Goal: Task Accomplishment & Management: Use online tool/utility

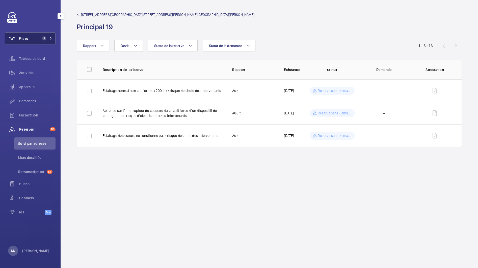
click at [29, 39] on button "Filtres 2" at bounding box center [30, 38] width 50 height 12
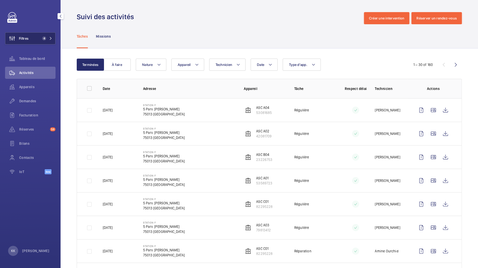
click at [32, 42] on button "Filtres 4" at bounding box center [30, 38] width 50 height 12
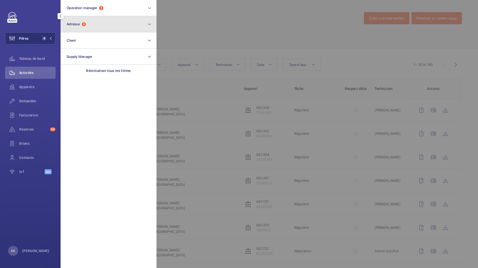
click at [112, 28] on button "Adresse 3" at bounding box center [109, 24] width 96 height 16
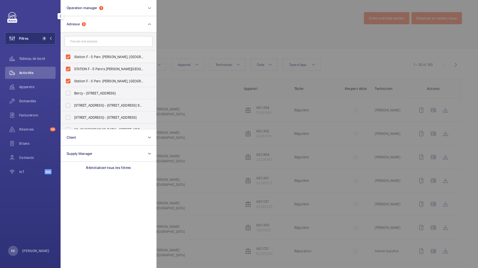
click at [74, 58] on span "Station F - 5 Parv. Alan Turing, PARIS 75013" at bounding box center [108, 56] width 69 height 5
click at [73, 58] on input "Station F - 5 Parv. Alan Turing, PARIS 75013" at bounding box center [68, 57] width 10 height 10
checkbox input "false"
click at [72, 70] on label "STATION F - 5 Parvis Alan Turing, 75013 PARIS, PARIS 75013" at bounding box center [105, 69] width 88 height 12
click at [72, 70] on input "STATION F - 5 Parvis Alan Turing, 75013 PARIS, PARIS 75013" at bounding box center [68, 69] width 10 height 10
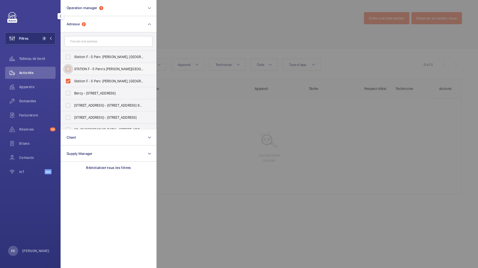
checkbox input "false"
click at [73, 78] on label "Station F - 5 Parv. Alan Turing, PARIS 75013" at bounding box center [105, 81] width 88 height 12
click at [73, 78] on input "Station F - 5 Parv. Alan Turing, PARIS 75013" at bounding box center [68, 81] width 10 height 10
checkbox input "false"
click at [79, 6] on span "Operation manager" at bounding box center [82, 8] width 31 height 4
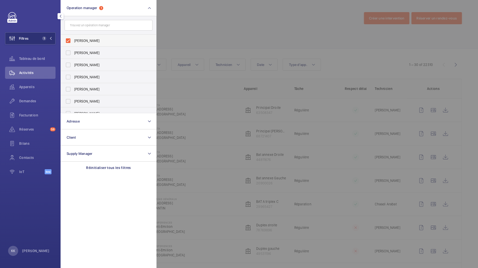
click at [86, 42] on span "Zohra Hamdani" at bounding box center [108, 40] width 69 height 5
click at [73, 42] on input "Zohra Hamdani" at bounding box center [68, 41] width 10 height 10
checkbox input "false"
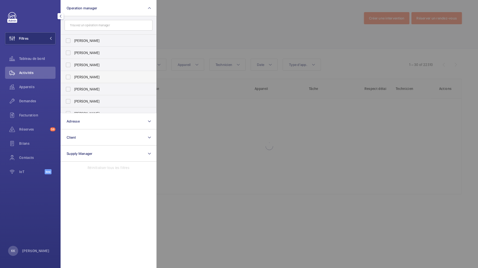
click at [81, 77] on span "[PERSON_NAME]" at bounding box center [108, 76] width 69 height 5
click at [73, 77] on input "[PERSON_NAME]" at bounding box center [68, 77] width 10 height 10
checkbox input "true"
click at [212, 14] on div at bounding box center [395, 134] width 478 height 268
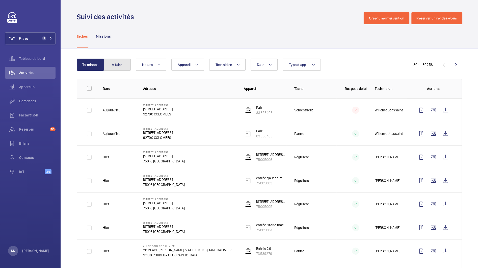
click at [126, 65] on button "À faire" at bounding box center [116, 65] width 27 height 12
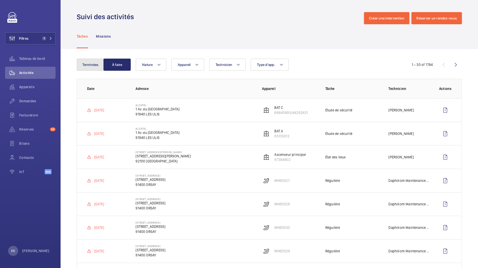
click at [86, 65] on button "Terminées" at bounding box center [90, 65] width 27 height 12
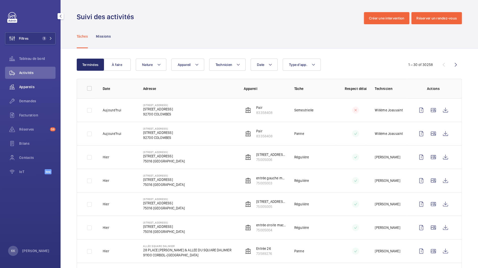
click at [32, 87] on span "Appareils" at bounding box center [37, 86] width 36 height 5
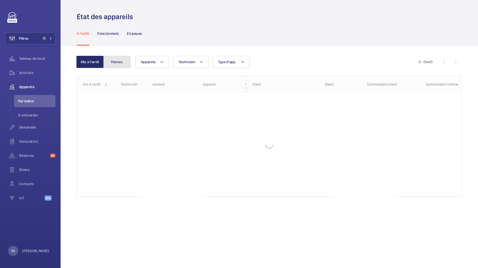
click at [108, 67] on button "Pannes" at bounding box center [116, 62] width 27 height 12
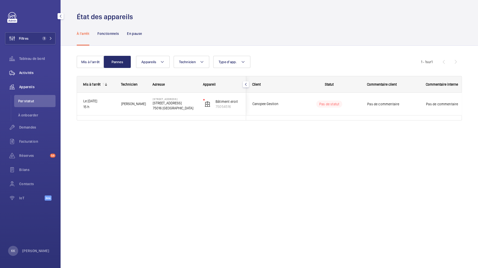
click at [35, 72] on span "Activités" at bounding box center [37, 72] width 36 height 5
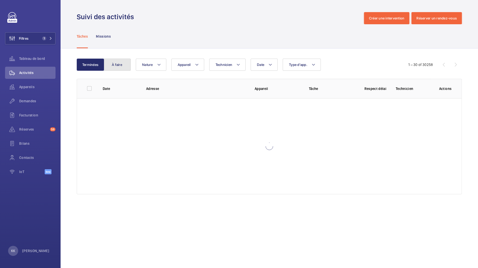
click at [123, 64] on button "À faire" at bounding box center [116, 65] width 27 height 12
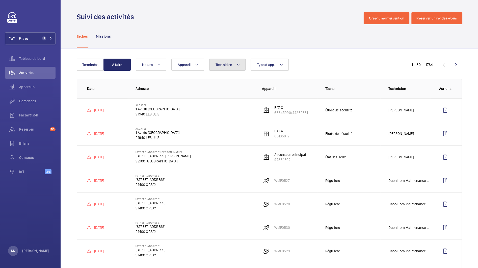
click at [221, 69] on button "Technicien" at bounding box center [227, 65] width 37 height 12
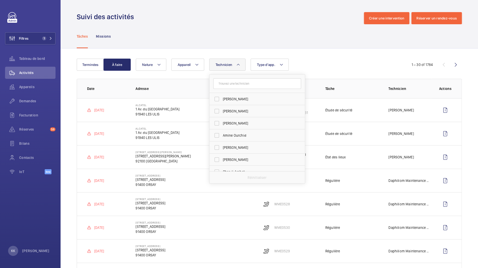
drag, startPoint x: 238, startPoint y: 87, endPoint x: 235, endPoint y: 86, distance: 3.8
click at [238, 87] on input "text" at bounding box center [257, 83] width 88 height 11
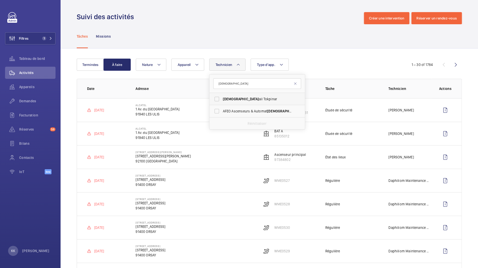
type input "ism"
click at [251, 99] on span "Ism ail Tokpinar" at bounding box center [257, 98] width 69 height 5
click at [222, 99] on input "Ism ail Tokpinar" at bounding box center [217, 99] width 10 height 10
checkbox input "true"
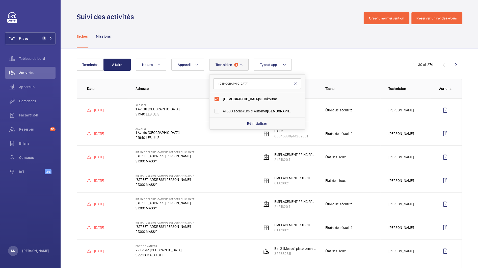
click at [304, 46] on div "Tâches Missions" at bounding box center [269, 36] width 385 height 24
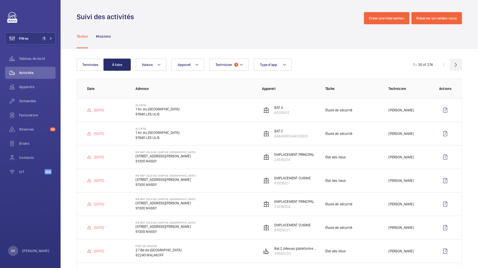
click at [454, 63] on wm-front-icon-button at bounding box center [456, 65] width 12 height 12
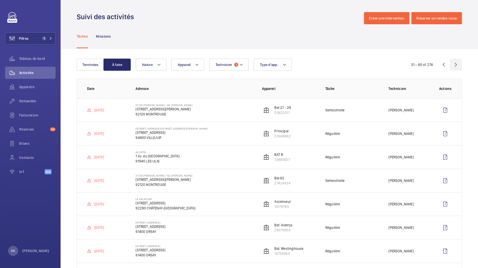
click at [454, 65] on wm-front-icon-button at bounding box center [456, 65] width 12 height 12
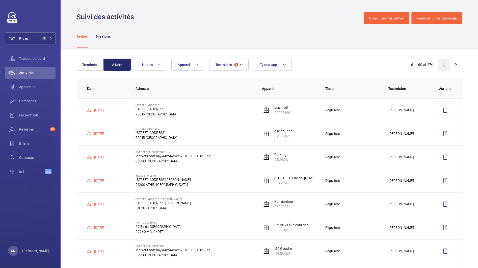
click at [441, 61] on wm-front-icon-button at bounding box center [444, 65] width 12 height 12
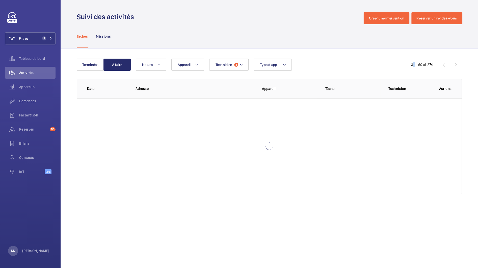
click at [441, 61] on div "Terminées À faire Technicien 1 Appareil Type d'app. Nature 31 – 60 of 274" at bounding box center [269, 65] width 385 height 12
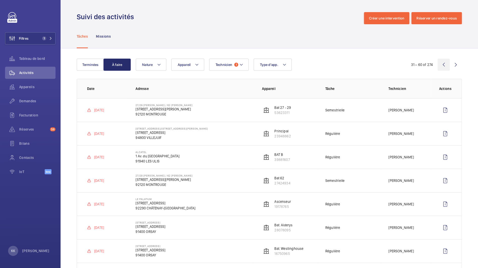
click at [442, 62] on wm-front-icon-button at bounding box center [444, 65] width 12 height 12
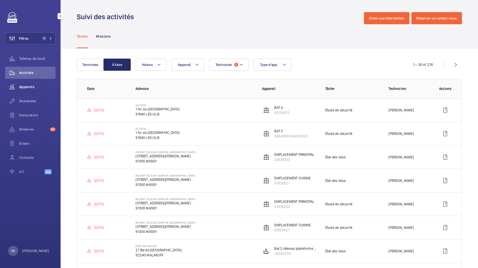
click at [28, 89] on div "Appareils" at bounding box center [30, 87] width 50 height 12
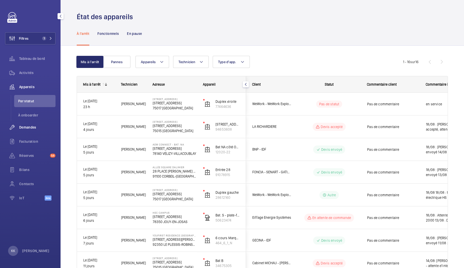
click at [40, 131] on div "Demandes" at bounding box center [30, 127] width 50 height 12
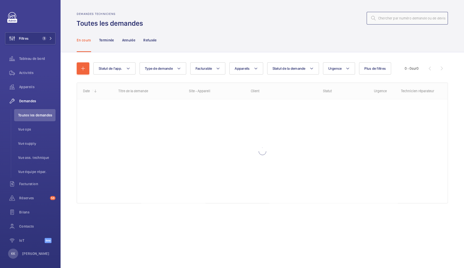
click at [385, 22] on input "text" at bounding box center [407, 18] width 81 height 13
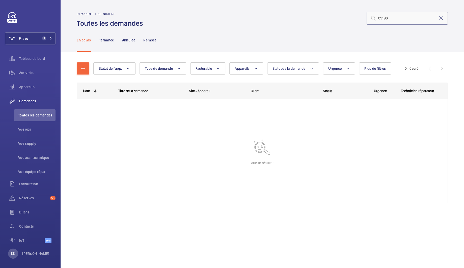
type input "09196"
click at [38, 41] on button "Filtres 1" at bounding box center [30, 38] width 50 height 12
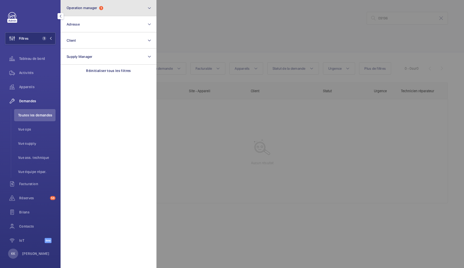
click at [70, 15] on button "Operation manager 1" at bounding box center [109, 8] width 96 height 16
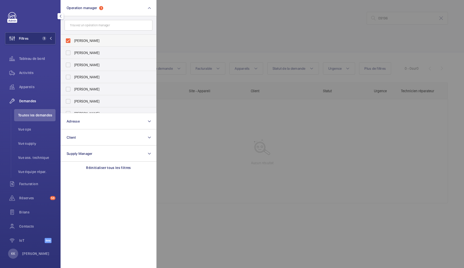
click at [74, 43] on label "[PERSON_NAME]" at bounding box center [105, 41] width 88 height 12
click at [73, 43] on input "[PERSON_NAME]" at bounding box center [68, 41] width 10 height 10
checkbox input "false"
click at [188, 23] on div at bounding box center [388, 134] width 464 height 268
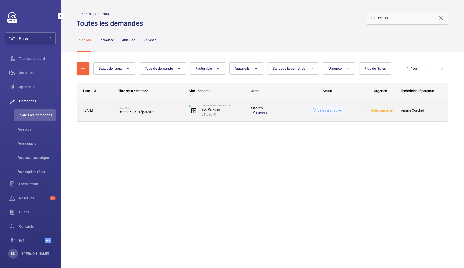
click at [138, 116] on div "R25-09196 Demande de réparation" at bounding box center [151, 110] width 64 height 15
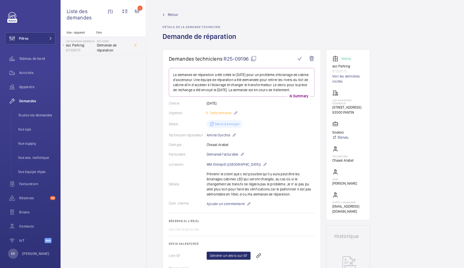
click at [167, 15] on link "Retour" at bounding box center [201, 14] width 77 height 5
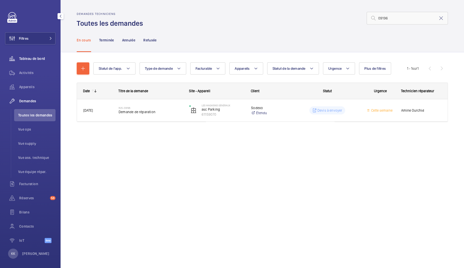
click at [24, 60] on span "Tableau de bord" at bounding box center [37, 58] width 36 height 5
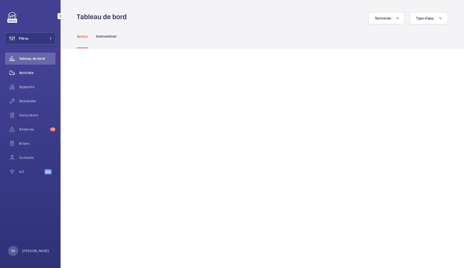
click at [20, 75] on span "Activités" at bounding box center [37, 72] width 36 height 5
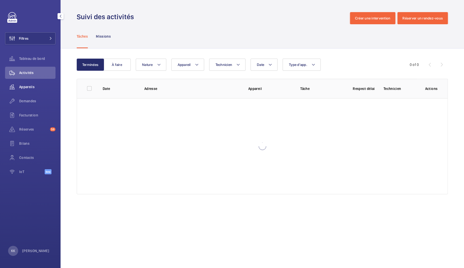
click at [27, 87] on span "Appareils" at bounding box center [37, 86] width 36 height 5
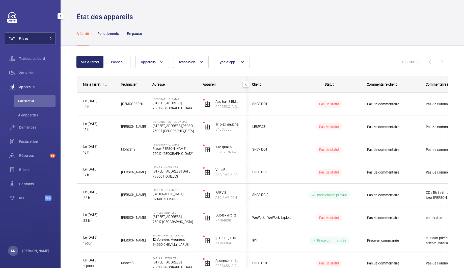
click at [19, 37] on span "Filtres" at bounding box center [24, 38] width 10 height 5
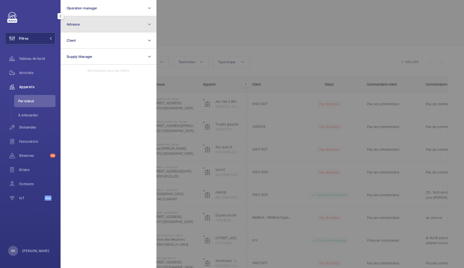
click at [127, 16] on button "Adresse" at bounding box center [109, 24] width 96 height 16
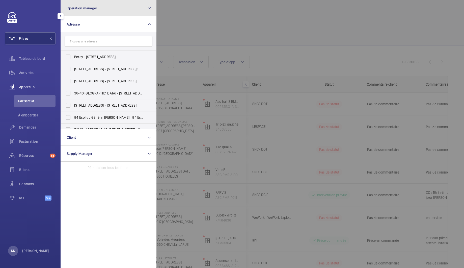
click at [128, 10] on button "Operation manager" at bounding box center [109, 8] width 96 height 16
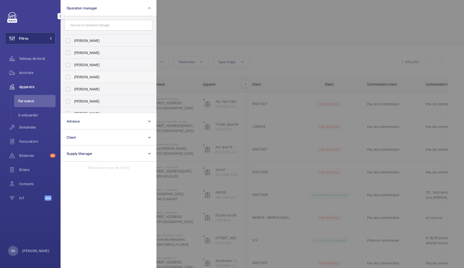
click at [77, 78] on span "[PERSON_NAME]" at bounding box center [108, 76] width 69 height 5
click at [73, 78] on input "[PERSON_NAME]" at bounding box center [68, 77] width 10 height 10
checkbox input "true"
click at [207, 22] on div at bounding box center [388, 134] width 464 height 268
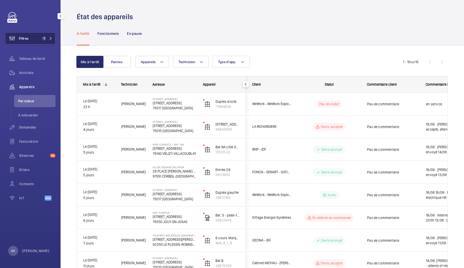
click at [34, 36] on button "Filtres 1" at bounding box center [30, 38] width 50 height 12
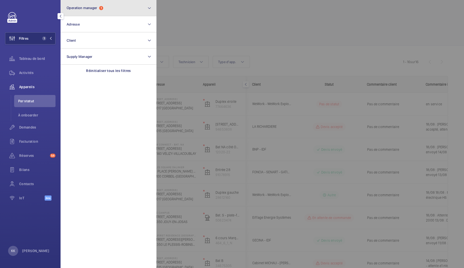
click at [76, 11] on button "Operation manager 1" at bounding box center [109, 8] width 96 height 16
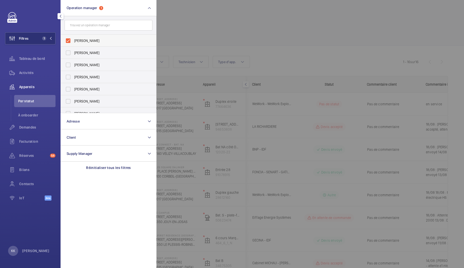
click at [82, 42] on span "[PERSON_NAME]" at bounding box center [108, 40] width 69 height 5
click at [73, 42] on input "[PERSON_NAME]" at bounding box center [68, 41] width 10 height 10
checkbox input "false"
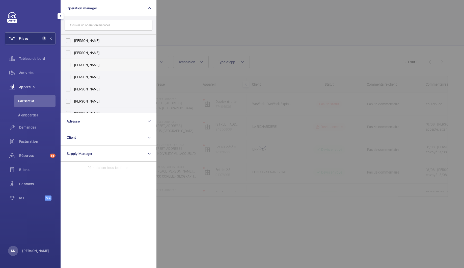
click at [83, 64] on span "Zohra Hamdani" at bounding box center [108, 64] width 69 height 5
click at [73, 64] on input "Zohra Hamdani" at bounding box center [68, 65] width 10 height 10
checkbox input "true"
click at [199, 40] on div at bounding box center [388, 134] width 464 height 268
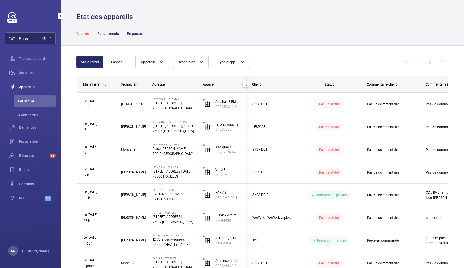
click at [34, 35] on button "Filtres 1" at bounding box center [30, 38] width 50 height 12
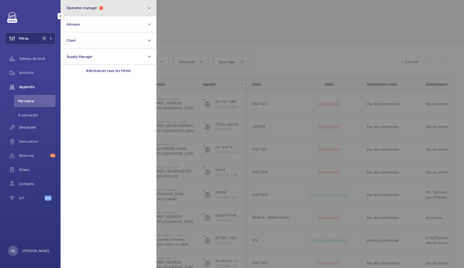
click at [93, 10] on span "Operation manager" at bounding box center [82, 8] width 31 height 4
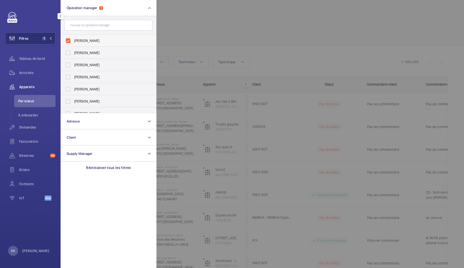
click at [78, 40] on span "Zohra Hamdani" at bounding box center [108, 40] width 69 height 5
click at [73, 40] on input "Zohra Hamdani" at bounding box center [68, 41] width 10 height 10
click at [78, 40] on span "Zohra Hamdani" at bounding box center [108, 40] width 69 height 5
click at [73, 40] on input "Zohra Hamdani" at bounding box center [68, 41] width 10 height 10
checkbox input "true"
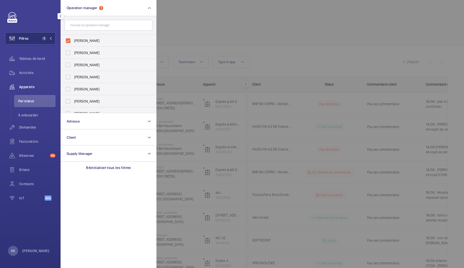
click at [304, 15] on div at bounding box center [388, 134] width 464 height 268
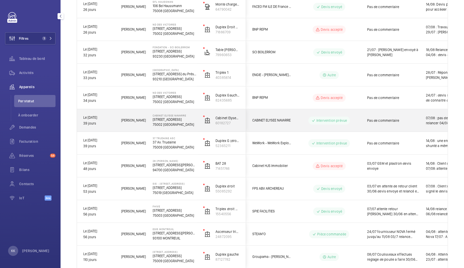
scroll to position [301, 0]
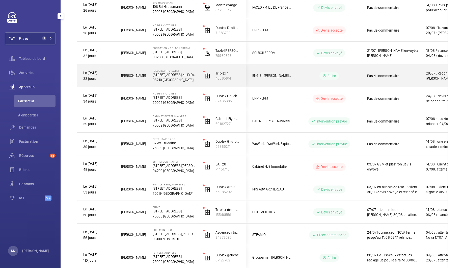
click at [115, 74] on div "[PERSON_NAME]" at bounding box center [131, 75] width 32 height 22
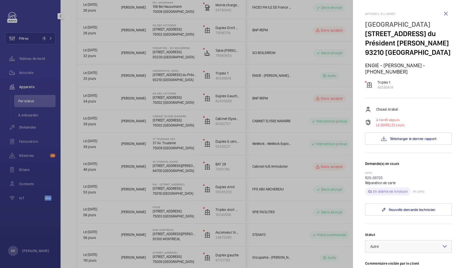
click at [332, 107] on div at bounding box center [232, 134] width 464 height 268
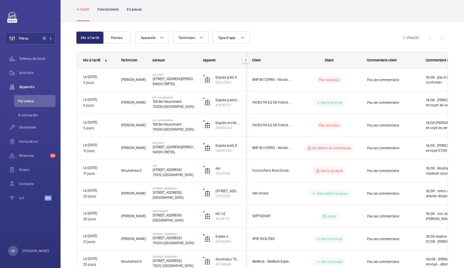
scroll to position [0, 0]
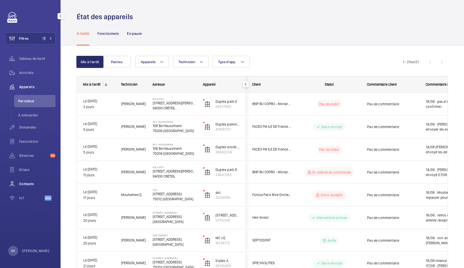
click at [29, 184] on span "Contacts" at bounding box center [37, 183] width 36 height 5
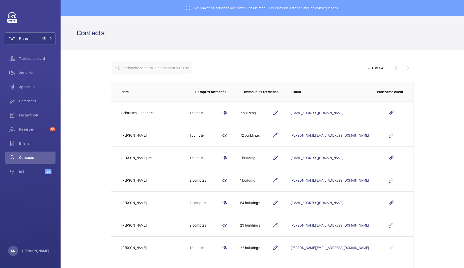
click at [142, 67] on input "text" at bounding box center [151, 68] width 81 height 13
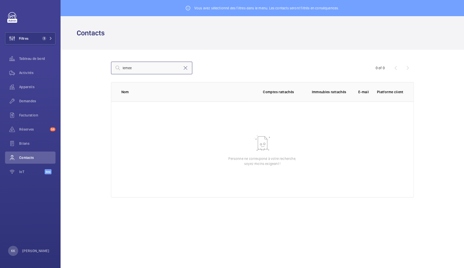
type input "lemee"
click at [169, 111] on wm-front-table-empty-state "Personne ne correspond à votre recherche, soyez moins exigeant !" at bounding box center [262, 149] width 302 height 96
click at [186, 70] on mat-icon at bounding box center [185, 68] width 6 height 6
click at [252, 64] on div at bounding box center [232, 68] width 242 height 12
click at [31, 40] on button "Filtres 1" at bounding box center [30, 38] width 50 height 12
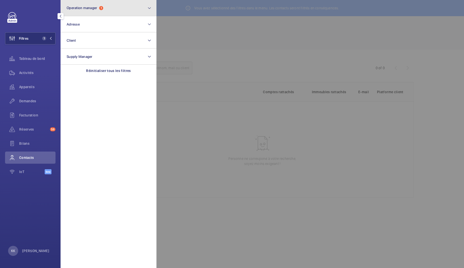
click at [84, 4] on button "Operation manager 1" at bounding box center [109, 8] width 96 height 16
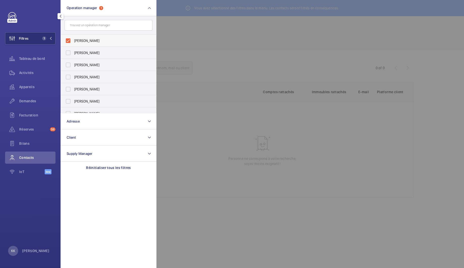
click at [79, 37] on label "Zohra Hamdani" at bounding box center [105, 41] width 88 height 12
click at [73, 37] on input "Zohra Hamdani" at bounding box center [68, 41] width 10 height 10
checkbox input "false"
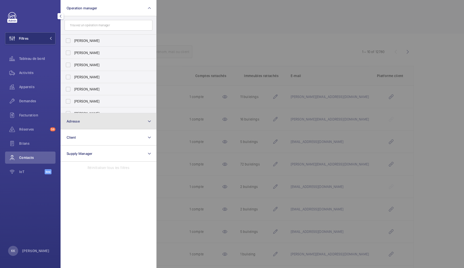
click at [77, 119] on span "Adresse" at bounding box center [73, 121] width 13 height 4
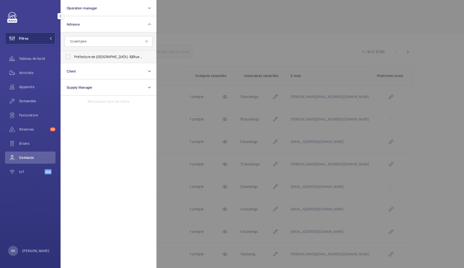
type input "12 saint père"
click at [96, 57] on span "Préfecture de Seine-et-Marne - 12 Rue des Saint s- Père s, MELUN 77000" at bounding box center [108, 56] width 69 height 5
click at [73, 57] on input "Préfecture de Seine-et-Marne - 12 Rue des Saint s- Père s, MELUN 77000" at bounding box center [68, 57] width 10 height 10
checkbox input "true"
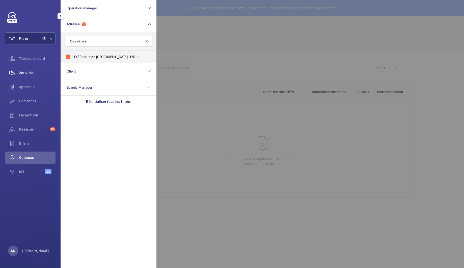
click at [41, 68] on div "Activités" at bounding box center [30, 73] width 50 height 12
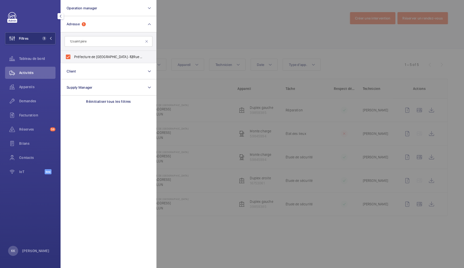
click at [218, 34] on div at bounding box center [388, 134] width 464 height 268
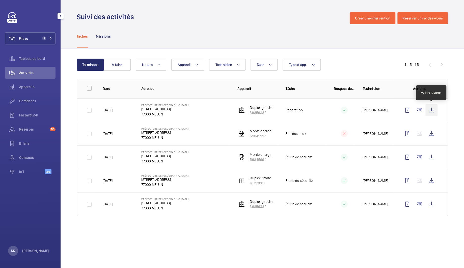
click at [433, 110] on wm-front-icon-button at bounding box center [432, 110] width 12 height 12
click at [434, 111] on wm-front-icon-button at bounding box center [432, 110] width 12 height 12
click at [431, 133] on wm-front-icon-button at bounding box center [432, 133] width 12 height 12
click at [32, 39] on button "Filtres 1" at bounding box center [30, 38] width 50 height 12
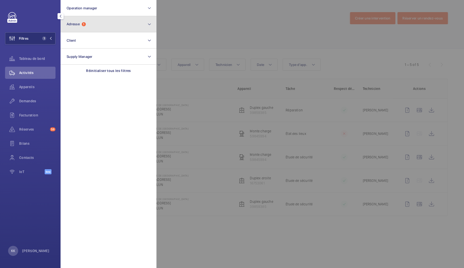
click at [95, 24] on button "Adresse 1" at bounding box center [109, 24] width 96 height 16
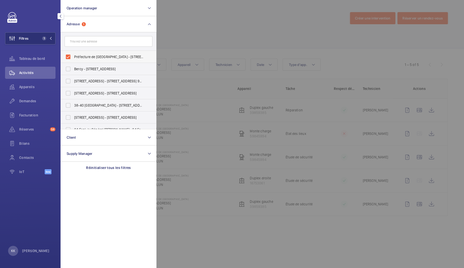
click at [68, 58] on label "Préfecture de Seine-et-Marne - 12 Rue des Saints-Pères, MELUN 77000" at bounding box center [105, 57] width 88 height 12
click at [68, 58] on input "Préfecture de Seine-et-Marne - 12 Rue des Saints-Pères, MELUN 77000" at bounding box center [68, 57] width 10 height 10
checkbox input "false"
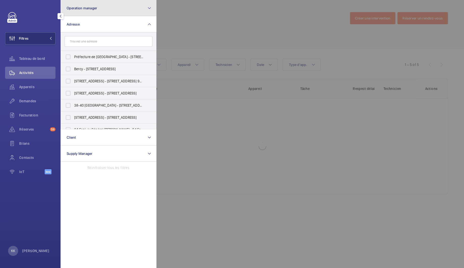
click at [82, 7] on span "Operation manager" at bounding box center [82, 8] width 31 height 4
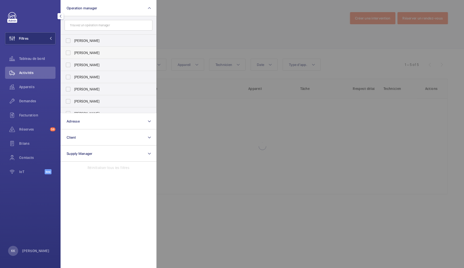
click at [76, 49] on label "Zohra Hamdani" at bounding box center [105, 53] width 88 height 12
click at [73, 49] on input "Zohra Hamdani" at bounding box center [68, 53] width 10 height 10
checkbox input "true"
click at [29, 83] on div "Appareils" at bounding box center [30, 87] width 50 height 12
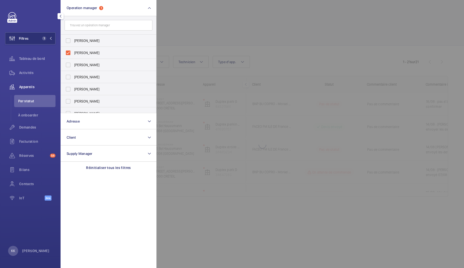
click at [201, 33] on div at bounding box center [388, 134] width 464 height 268
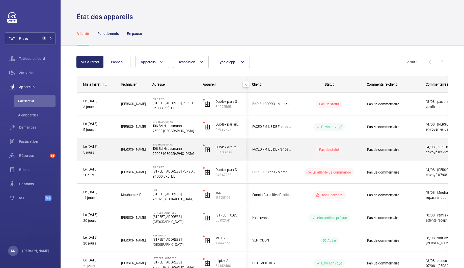
scroll to position [331, 0]
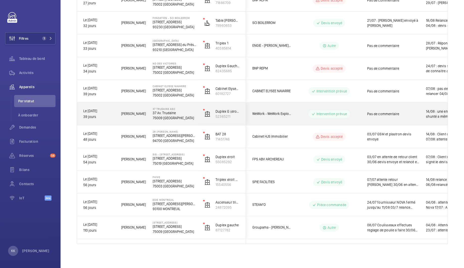
click at [162, 108] on p "37 Trudaine Asc" at bounding box center [175, 108] width 44 height 3
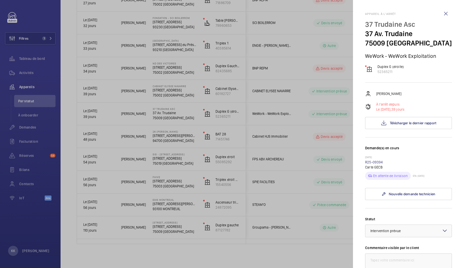
drag, startPoint x: 385, startPoint y: 161, endPoint x: 362, endPoint y: 163, distance: 23.4
click at [362, 163] on mat-sidenav "Appareil à l'arrêt 37 Trudaine Asc 37 Av. Trudaine 75009 PARIS WeWork - WeWork …" at bounding box center [408, 134] width 111 height 268
copy link "R25-09394"
click at [135, 80] on div at bounding box center [232, 134] width 464 height 268
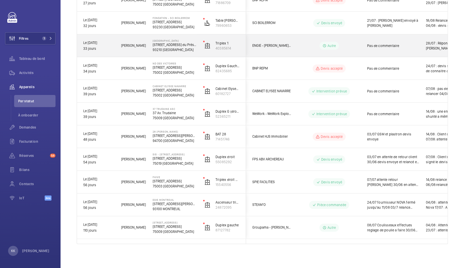
click at [166, 45] on p "[STREET_ADDRESS] du Président [PERSON_NAME]" at bounding box center [175, 44] width 44 height 5
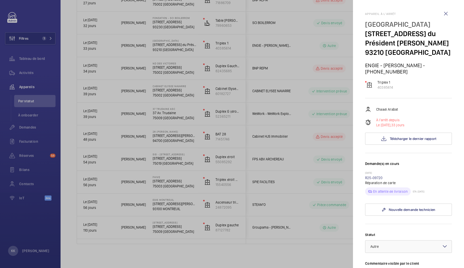
drag, startPoint x: 391, startPoint y: 176, endPoint x: 362, endPoint y: 177, distance: 28.5
click at [362, 177] on mat-sidenav "Appareil à l'arrêt Randstad 276 Av. du Président Wilson 93210 SAINT-DENIS ENGIE…" at bounding box center [408, 134] width 111 height 268
copy link "R25-09720"
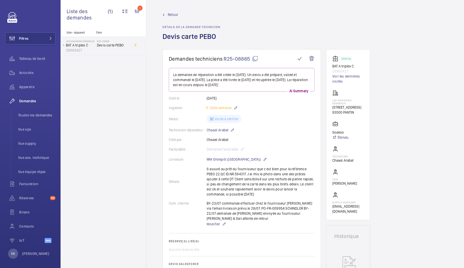
click at [175, 16] on span "Retour" at bounding box center [173, 14] width 10 height 5
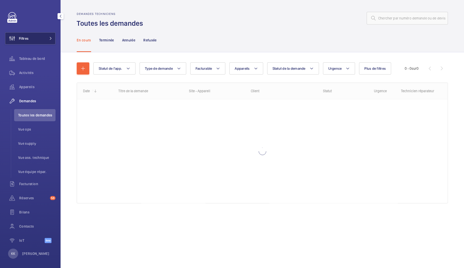
click at [30, 36] on button "Filtres" at bounding box center [30, 38] width 50 height 12
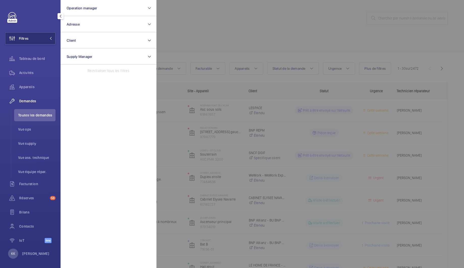
click at [205, 24] on div at bounding box center [388, 134] width 464 height 268
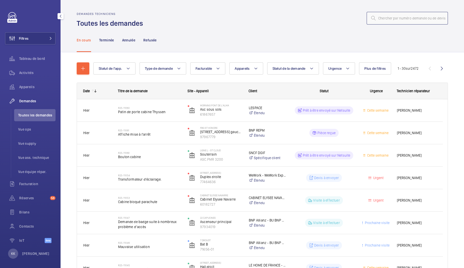
click at [423, 23] on input "text" at bounding box center [407, 18] width 81 height 13
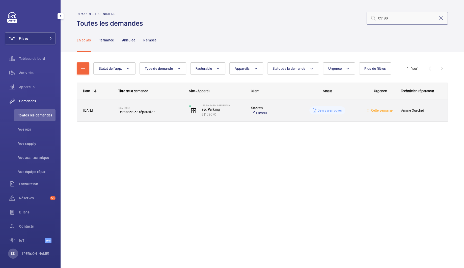
type input "09196"
click at [128, 114] on div "R25-09196 Demande de réparation" at bounding box center [151, 110] width 64 height 15
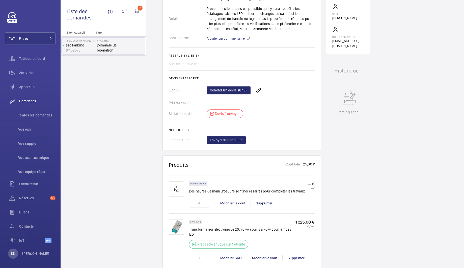
scroll to position [166, 0]
click at [217, 88] on link "Générer un devis sur SF" at bounding box center [229, 90] width 44 height 8
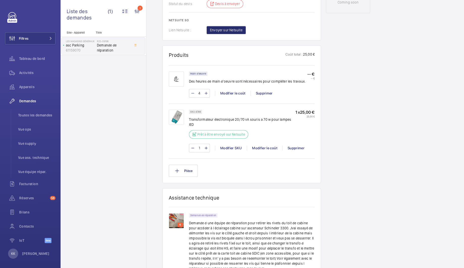
scroll to position [409, 0]
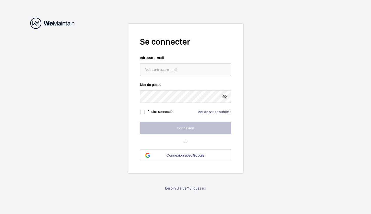
drag, startPoint x: 85, startPoint y: 34, endPoint x: 86, endPoint y: 31, distance: 3.7
click at [85, 34] on wm-front-auth-container "Se connecter Adresse e-mail Mot de passe Rester connecté Mot de passe oublié ? …" at bounding box center [185, 107] width 371 height 214
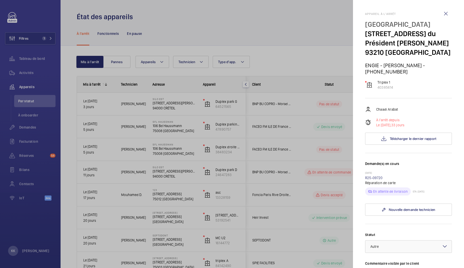
scroll to position [331, 0]
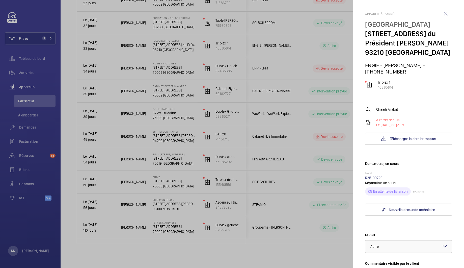
click at [257, 125] on div at bounding box center [232, 134] width 464 height 268
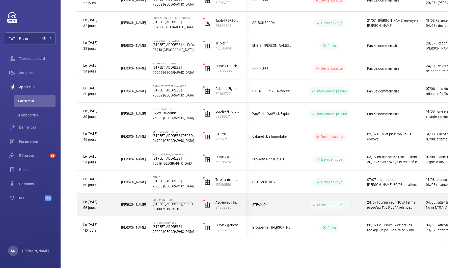
click at [108, 205] on p "56 jours" at bounding box center [98, 208] width 31 height 6
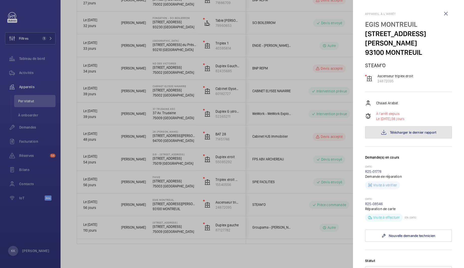
click at [381, 129] on mat-icon at bounding box center [384, 132] width 6 height 6
drag, startPoint x: 400, startPoint y: 71, endPoint x: 376, endPoint y: 72, distance: 24.2
click at [376, 73] on wm-front-device-cell "Ascenseur triplex droit 24872095" at bounding box center [389, 78] width 48 height 10
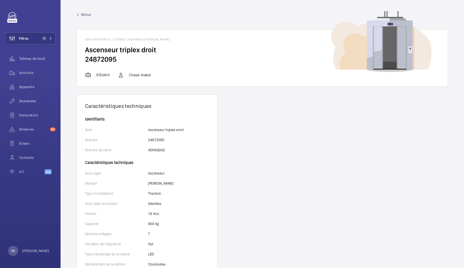
drag, startPoint x: 125, startPoint y: 55, endPoint x: 81, endPoint y: 60, distance: 45.2
click at [81, 60] on wm-front-card-body "Ascenseur triplex droit 24872095" at bounding box center [262, 58] width 371 height 27
copy h2 "24872095"
click at [31, 75] on div "Activités" at bounding box center [30, 73] width 50 height 12
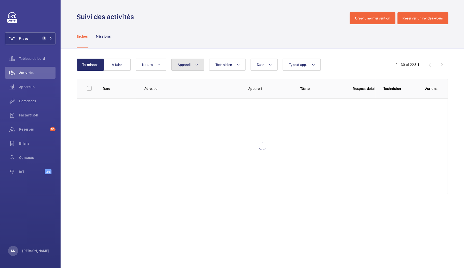
click at [194, 68] on button "Appareil" at bounding box center [187, 65] width 33 height 12
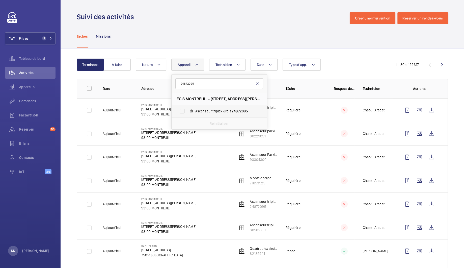
type input "24872095"
click at [213, 115] on label "Ascenseur triplex droit, 24872095" at bounding box center [215, 111] width 87 height 12
click at [187, 115] on input "Ascenseur triplex droit, 24872095" at bounding box center [182, 111] width 10 height 10
checkbox input "true"
click at [189, 20] on div "Suivi des activités Créer une intervention Réserver un rendez-vous" at bounding box center [262, 18] width 371 height 12
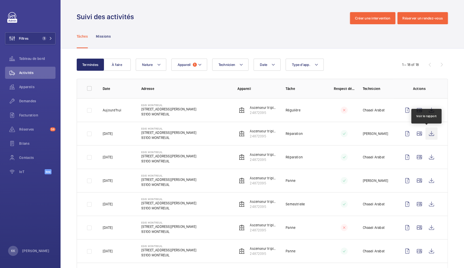
click at [426, 132] on wm-front-icon-button at bounding box center [432, 133] width 12 height 12
click at [433, 110] on wm-front-icon-button at bounding box center [432, 110] width 12 height 12
click at [231, 142] on td "Ascenseur triplex droit 24872095" at bounding box center [253, 133] width 48 height 23
click at [209, 132] on td "EGIS MONTREUIL [STREET_ADDRESS][PERSON_NAME]" at bounding box center [181, 133] width 96 height 23
click at [144, 133] on p "[STREET_ADDRESS][PERSON_NAME]" at bounding box center [168, 132] width 55 height 5
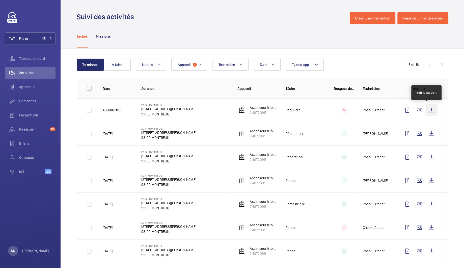
click at [430, 109] on wm-front-icon-button at bounding box center [432, 110] width 12 height 12
click at [432, 134] on wm-front-icon-button at bounding box center [432, 133] width 12 height 12
drag, startPoint x: 178, startPoint y: 112, endPoint x: 138, endPoint y: 111, distance: 40.2
click at [138, 111] on td "EGIS MONTREUIL [STREET_ADDRESS][PERSON_NAME]" at bounding box center [181, 109] width 96 height 23
click at [137, 109] on td "EGIS MONTREUIL [STREET_ADDRESS][PERSON_NAME]" at bounding box center [181, 109] width 96 height 23
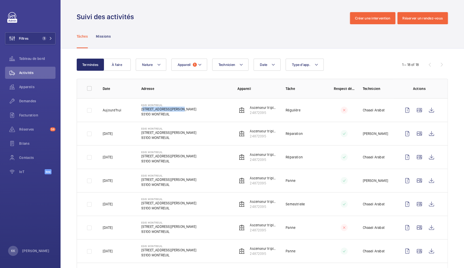
drag, startPoint x: 139, startPoint y: 109, endPoint x: 178, endPoint y: 109, distance: 38.4
click at [178, 109] on td "EGIS MONTREUIL [STREET_ADDRESS][PERSON_NAME]" at bounding box center [181, 109] width 96 height 23
click at [177, 112] on td "EGIS MONTREUIL [STREET_ADDRESS][PERSON_NAME]" at bounding box center [181, 109] width 96 height 23
drag, startPoint x: 171, startPoint y: 115, endPoint x: 135, endPoint y: 105, distance: 38.0
click at [135, 105] on td "EGIS MONTREUIL [STREET_ADDRESS][PERSON_NAME]" at bounding box center [181, 109] width 96 height 23
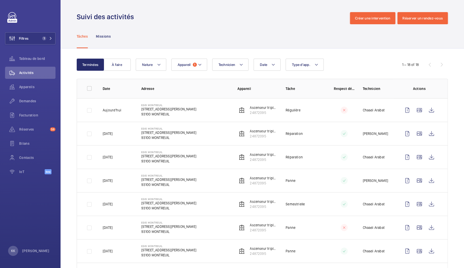
click at [136, 105] on td "EGIS MONTREUIL [STREET_ADDRESS][PERSON_NAME]" at bounding box center [181, 109] width 96 height 23
